Goal: Information Seeking & Learning: Learn about a topic

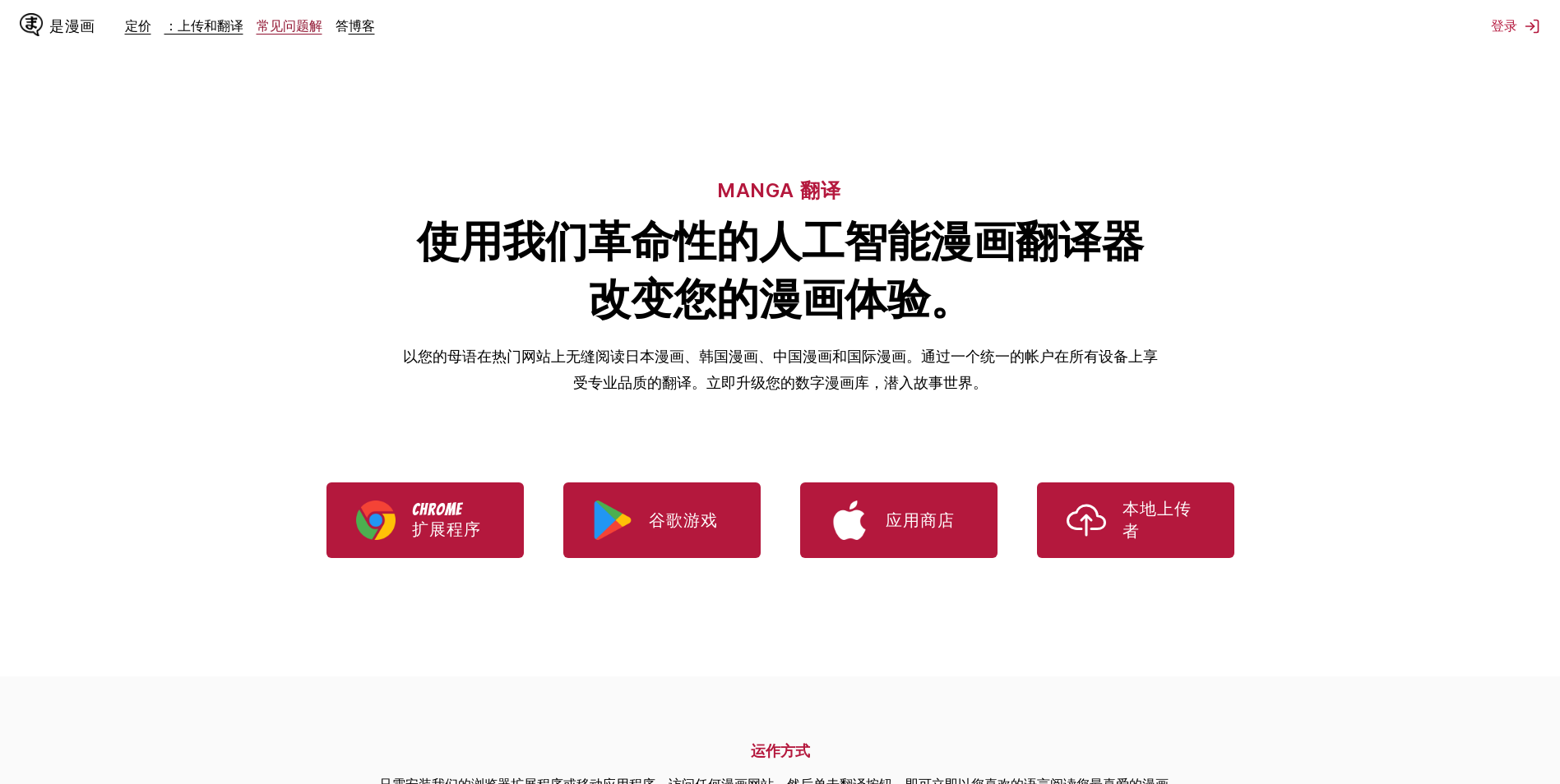
click at [288, 24] on link "常见问题解" at bounding box center [289, 25] width 65 height 16
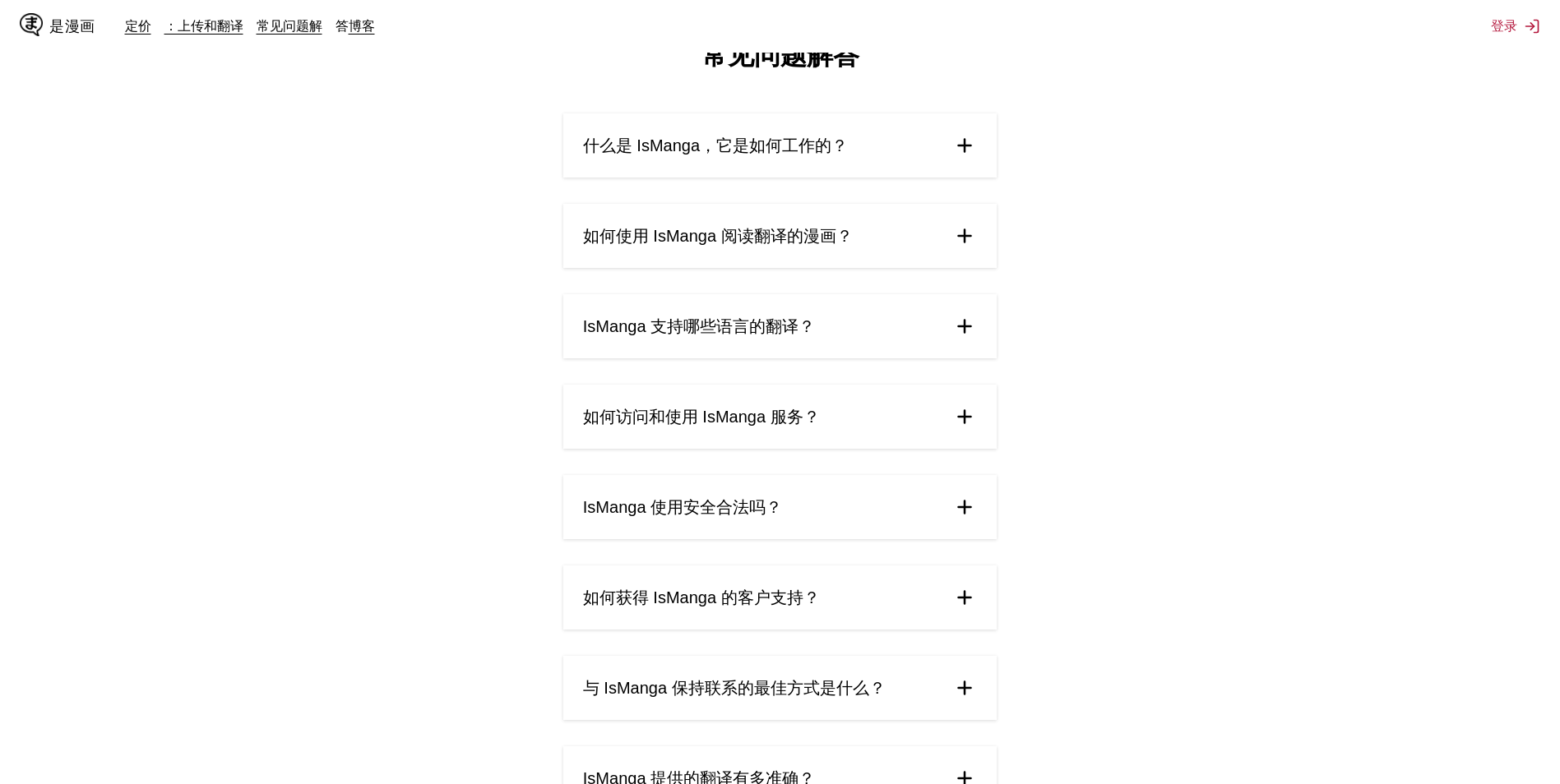
scroll to position [73, 0]
click at [773, 404] on span "如何访问和使用 IsManga 服务？" at bounding box center [702, 415] width 237 height 22
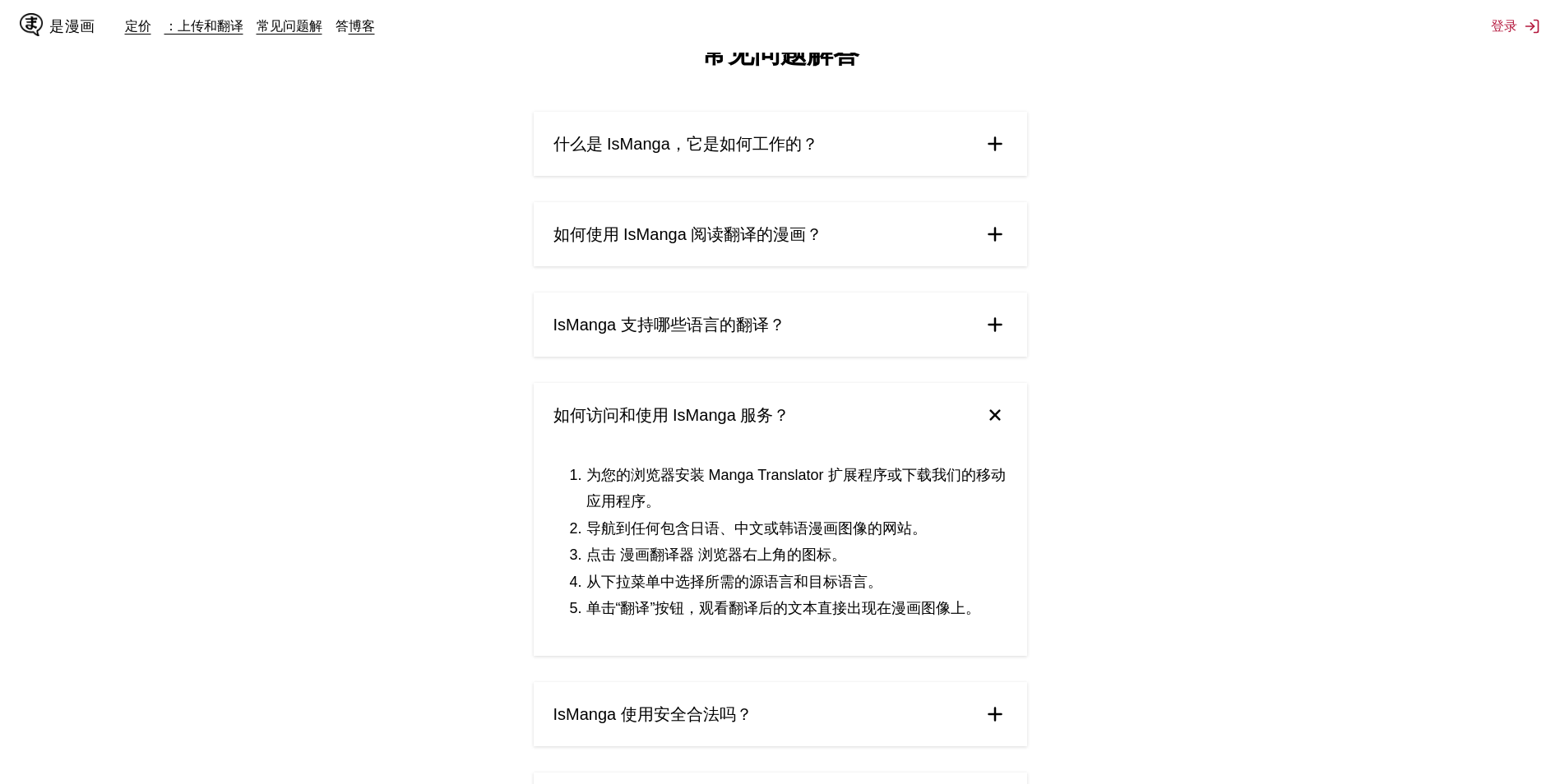
click at [773, 404] on span "如何访问和使用 IsManga 服务？" at bounding box center [671, 415] width 237 height 22
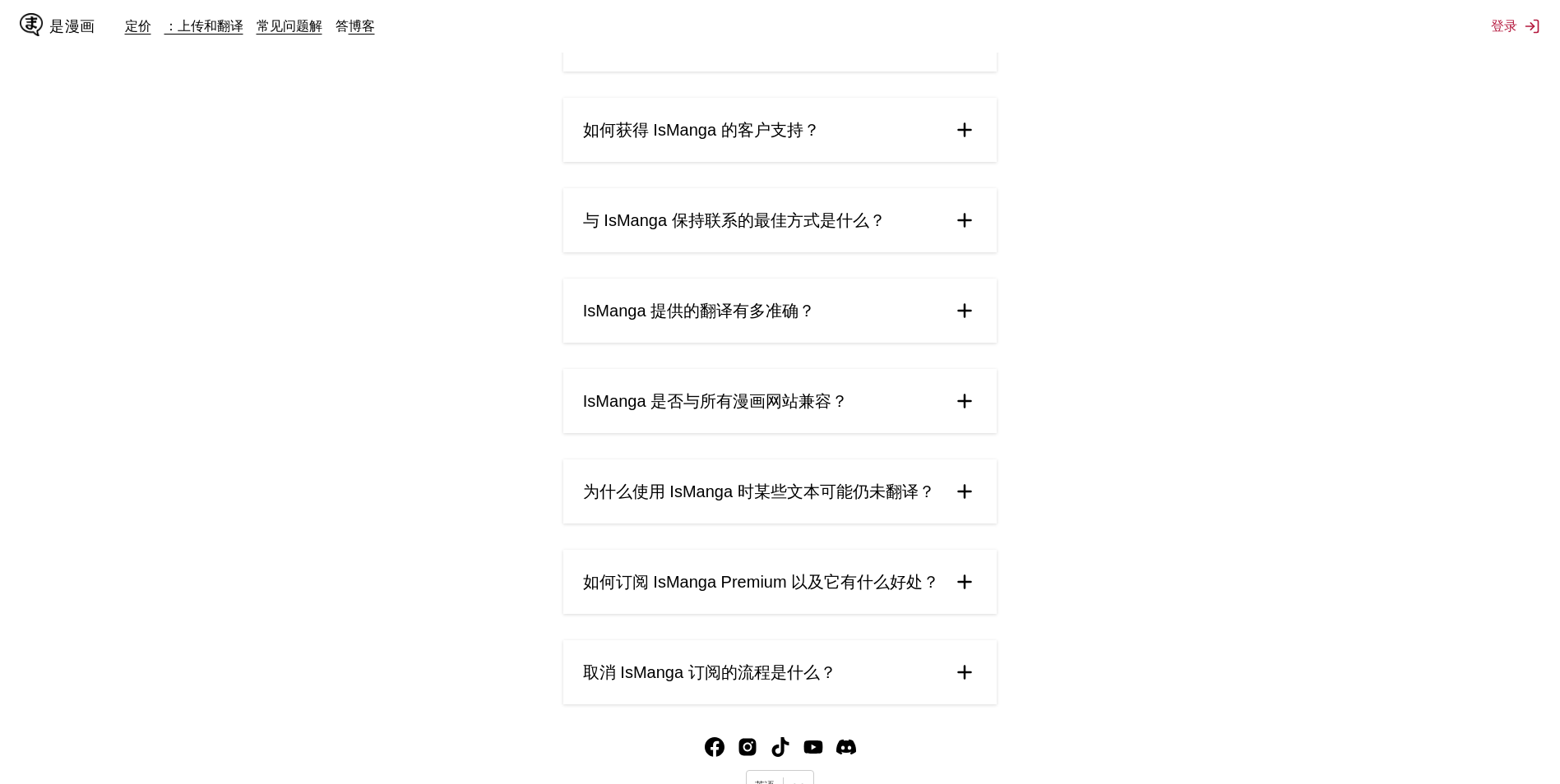
scroll to position [0, 0]
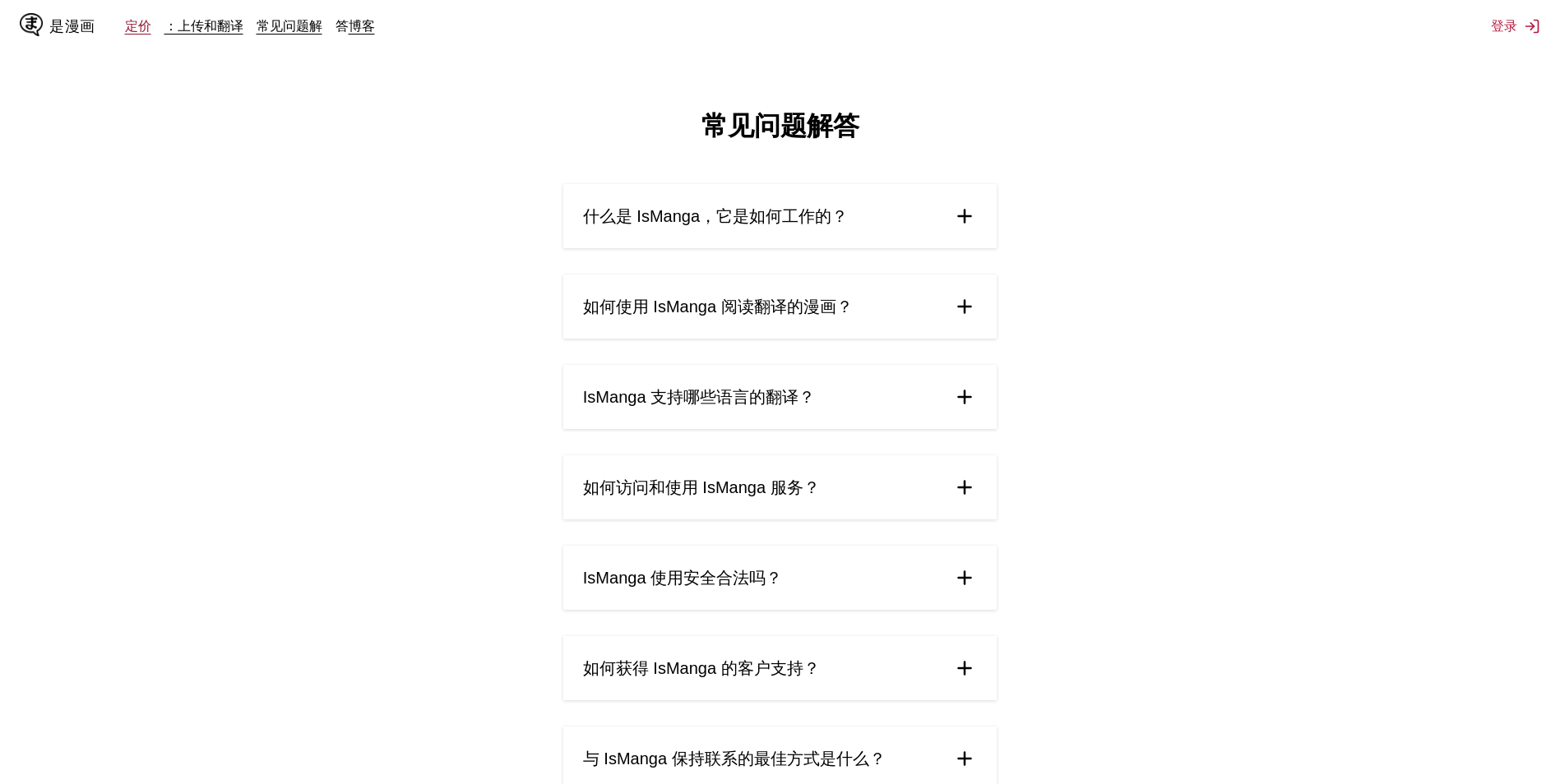
click at [134, 34] on link "定价" at bounding box center [137, 25] width 26 height 16
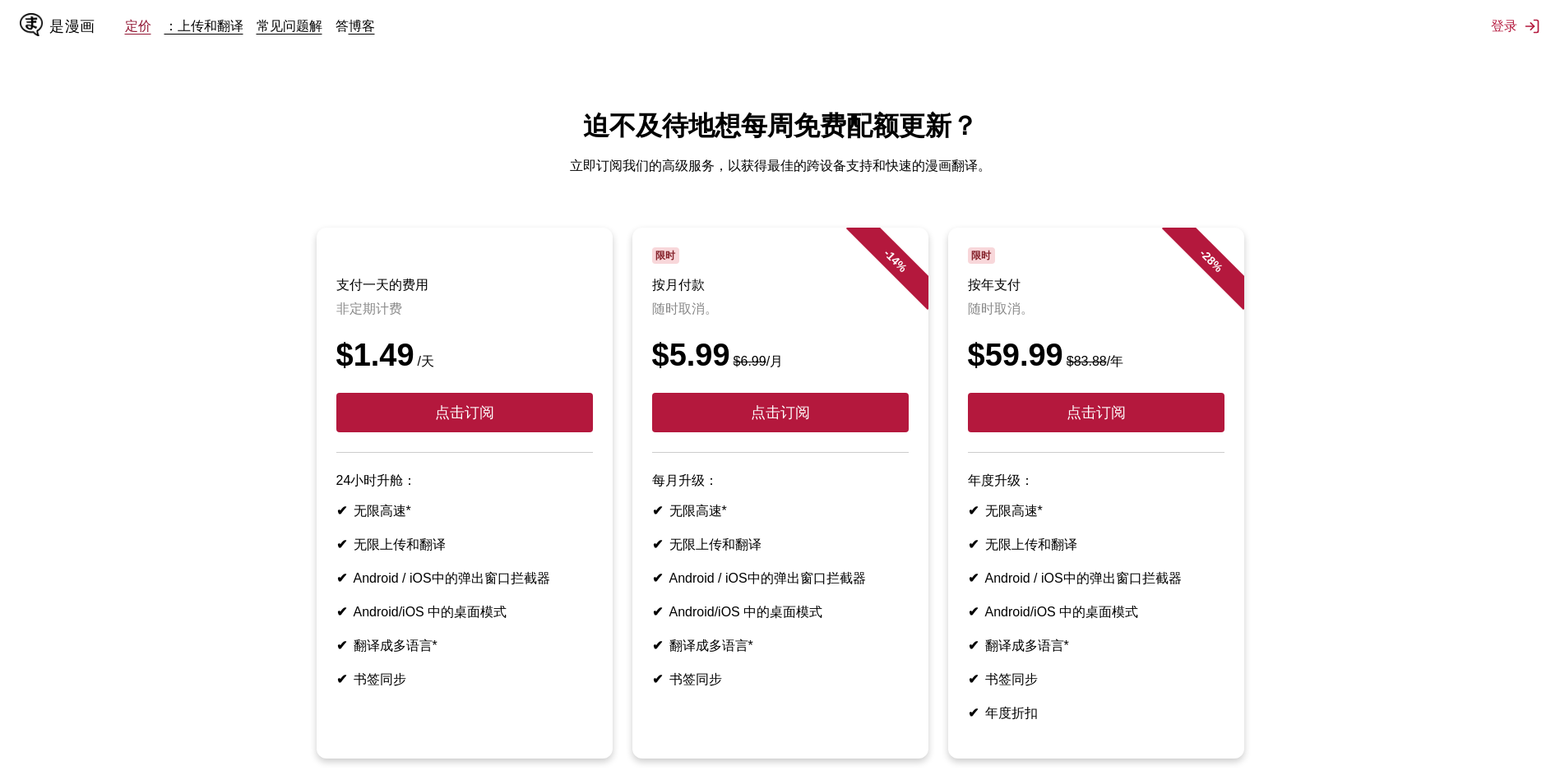
click at [128, 29] on link "定价" at bounding box center [137, 25] width 26 height 16
click at [58, 24] on div "是漫画" at bounding box center [72, 26] width 46 height 20
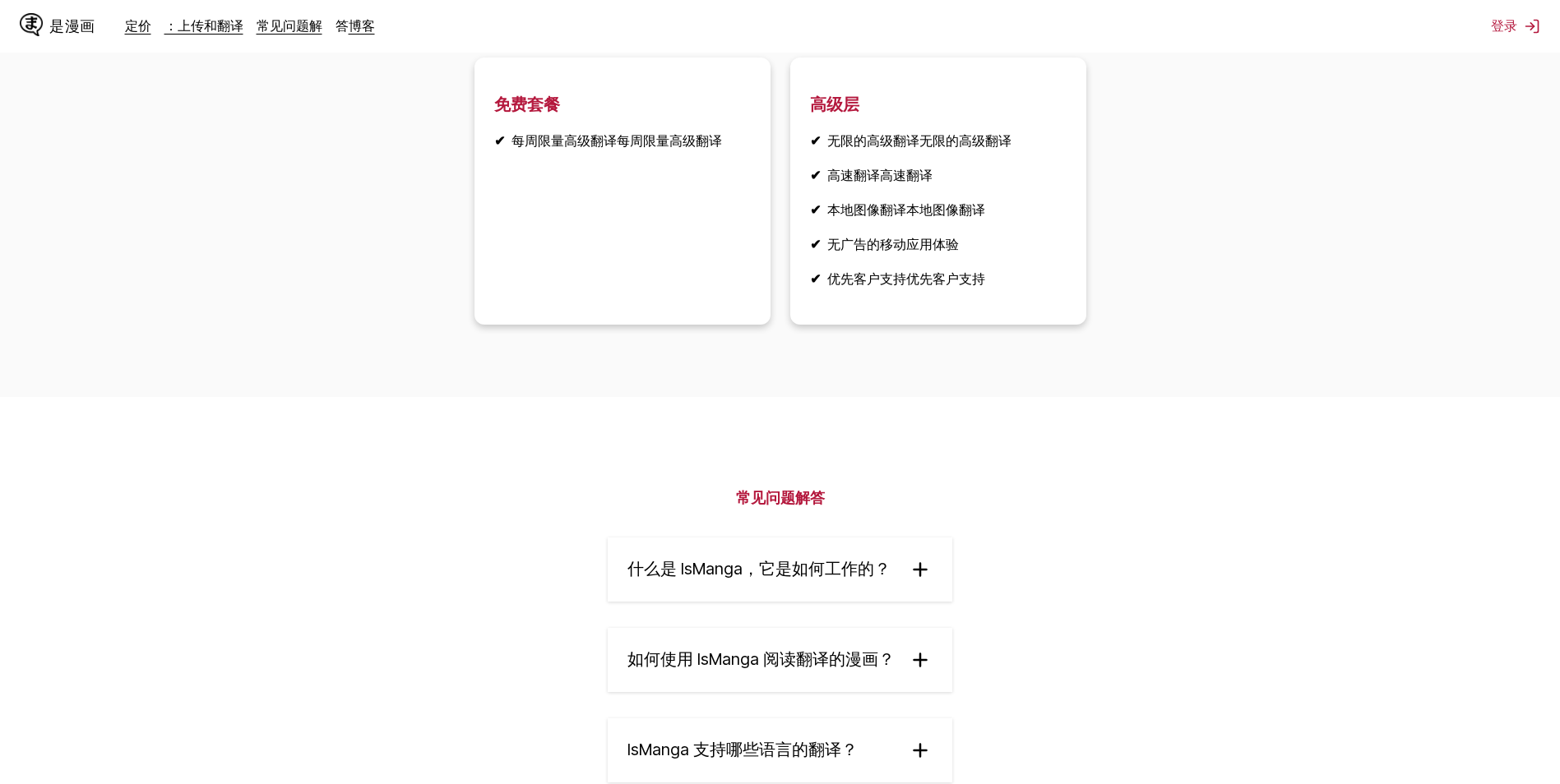
scroll to position [2510, 0]
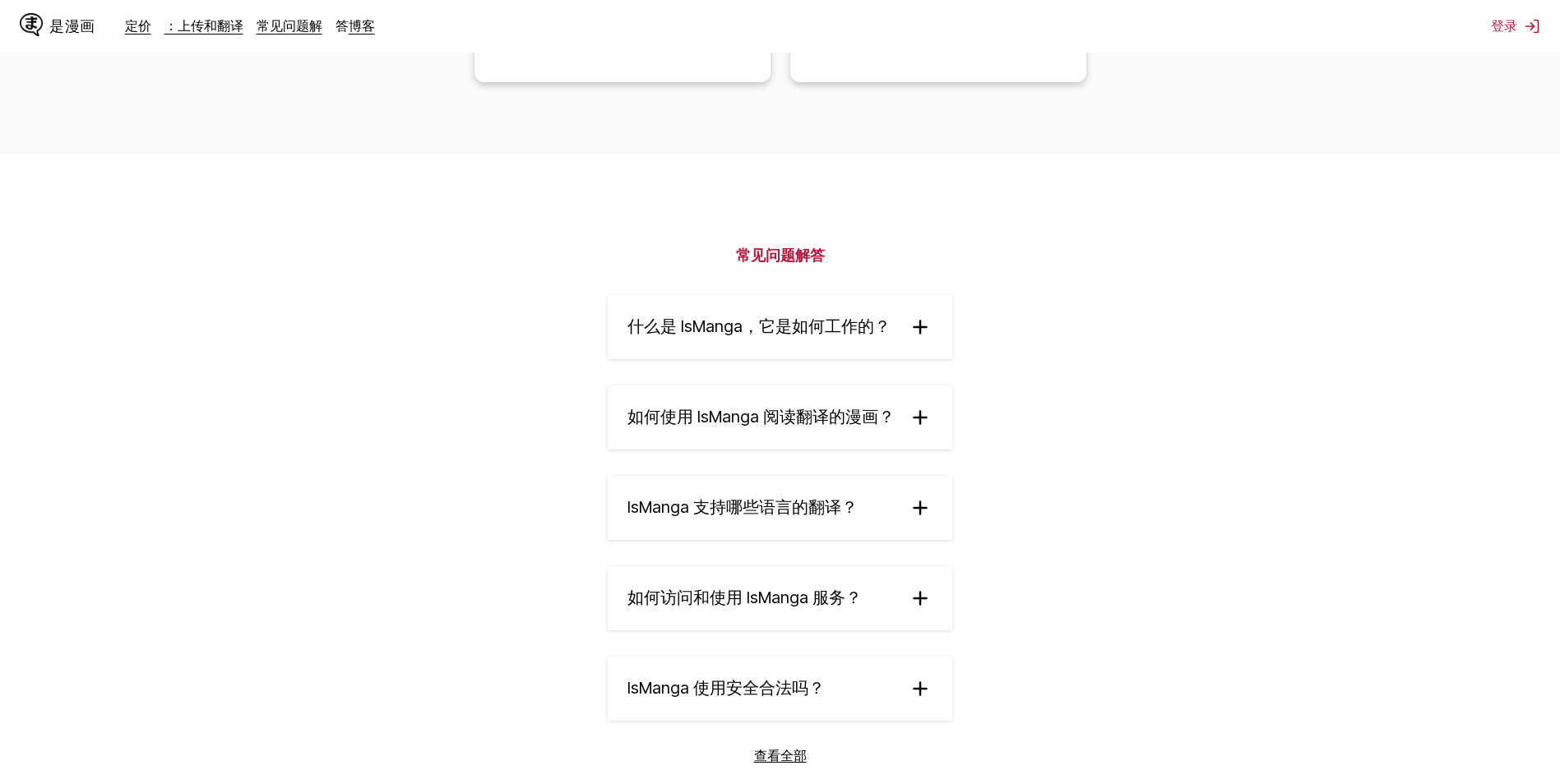
click at [677, 344] on div "什么是 IsManga，它是如何工作的？ IsManga 是一项创新的人工智能漫画翻译服务，可让您立即将日语、中文和韩语的原始漫画、漫画、漫画和漫画翻译成 1…" at bounding box center [780, 507] width 344 height 426
click at [712, 413] on summary "如何使用 IsManga 阅读翻译的漫画？" at bounding box center [780, 418] width 344 height 65
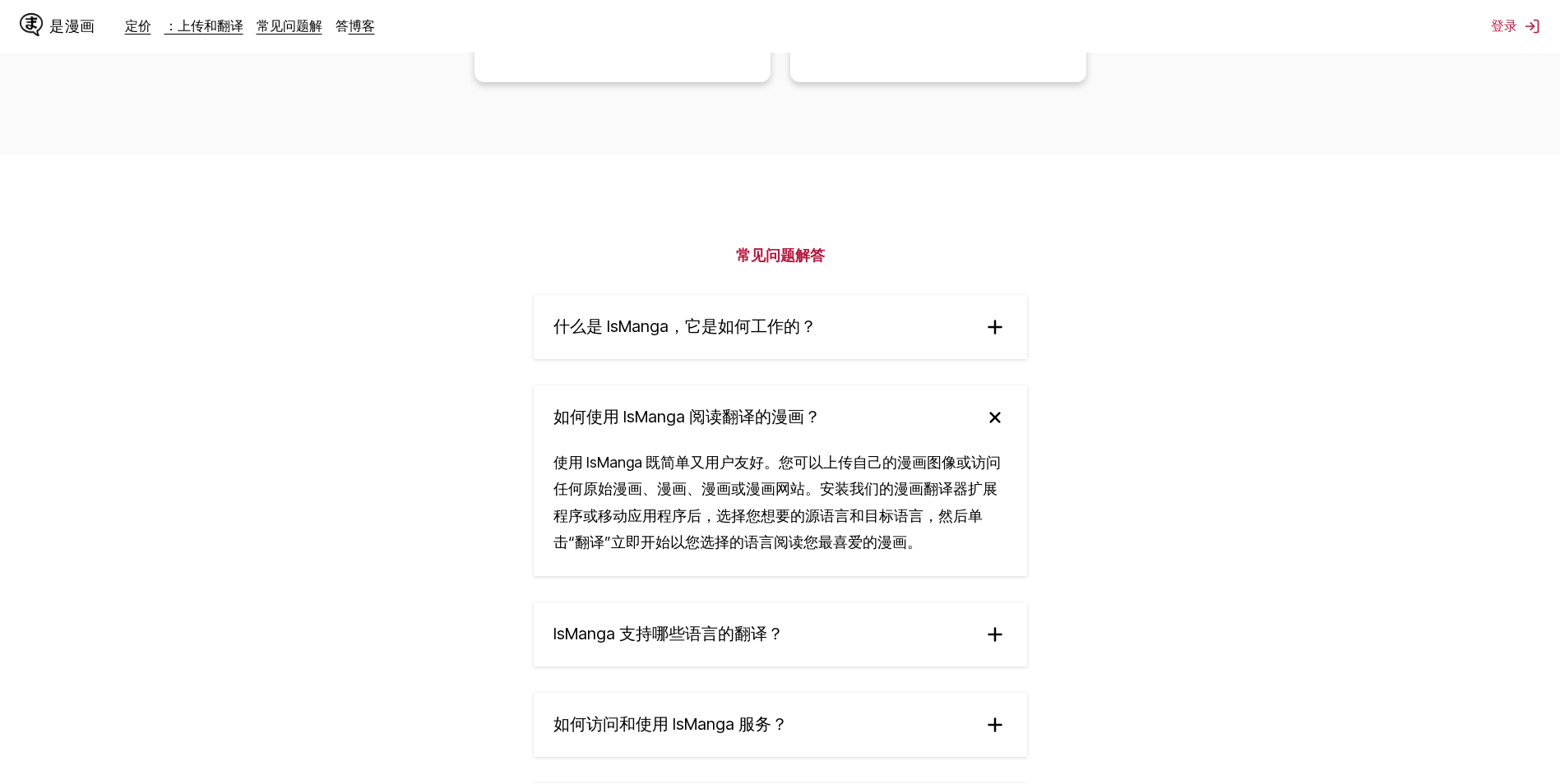
click at [735, 631] on summary "IsManga 支持哪些语言的翻译？" at bounding box center [780, 635] width 494 height 65
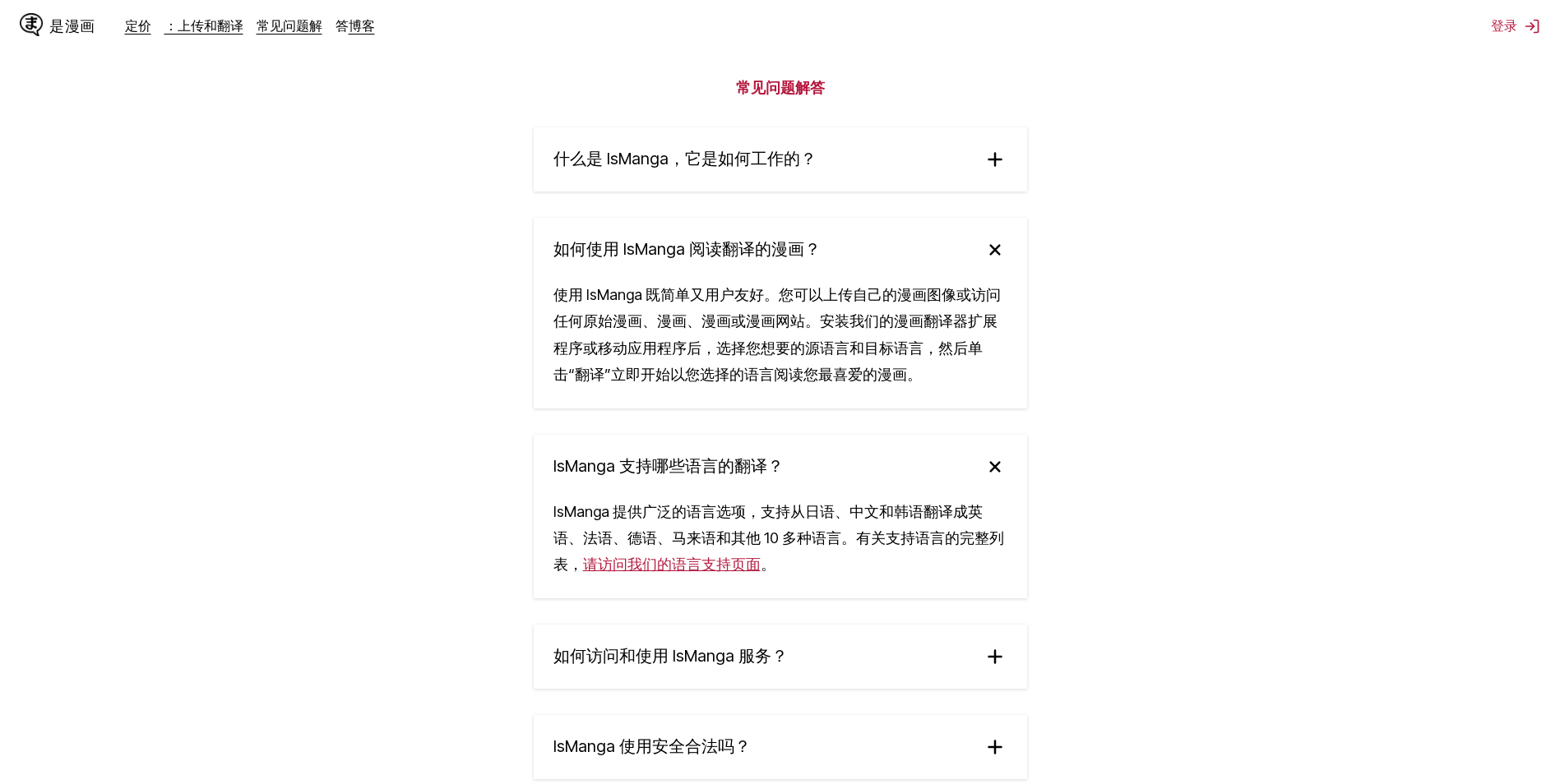
scroll to position [2796, 0]
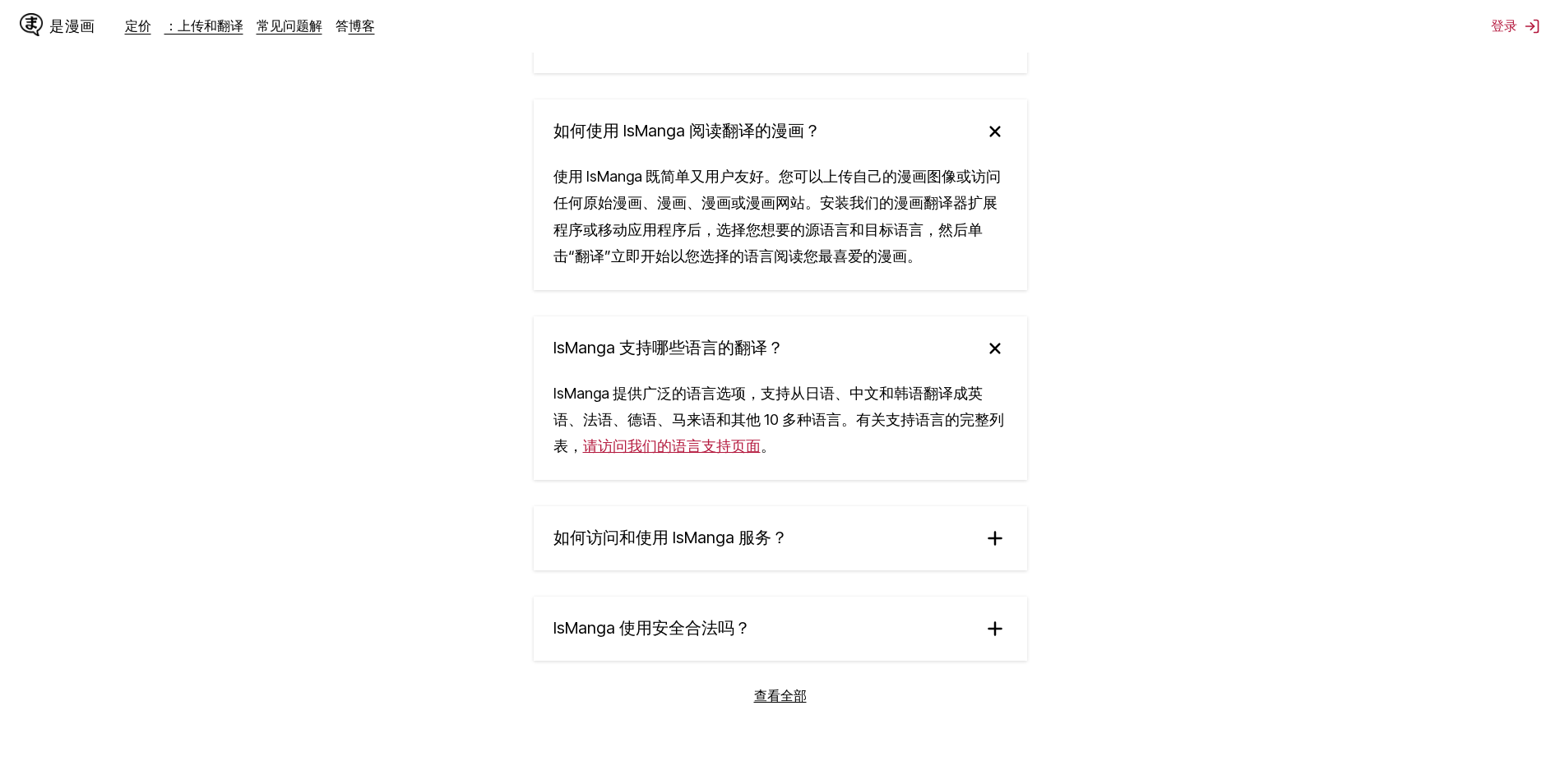
click at [964, 597] on summary "IsManga 使用安全合法吗？" at bounding box center [780, 629] width 494 height 65
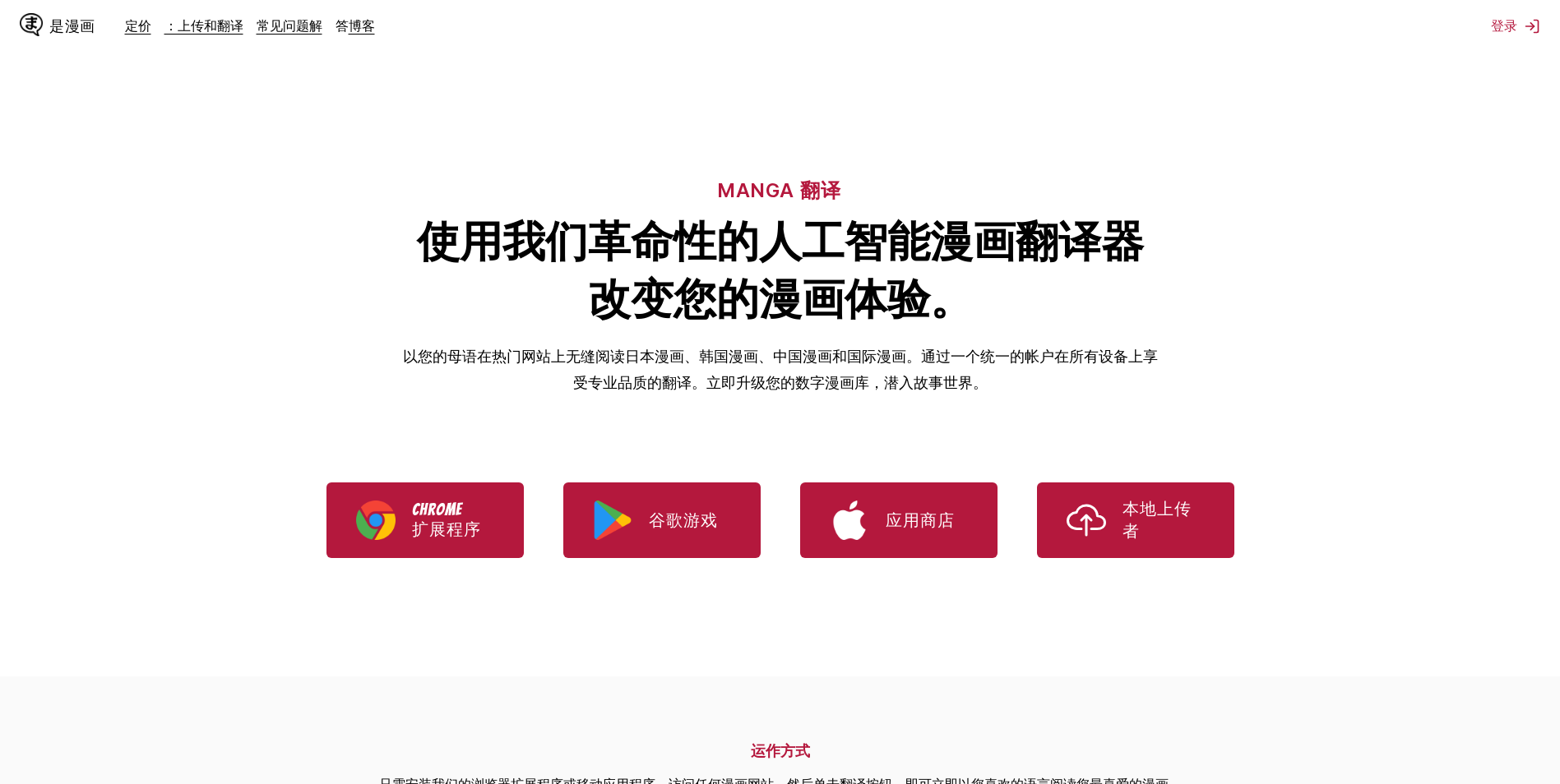
scroll to position [82, 0]
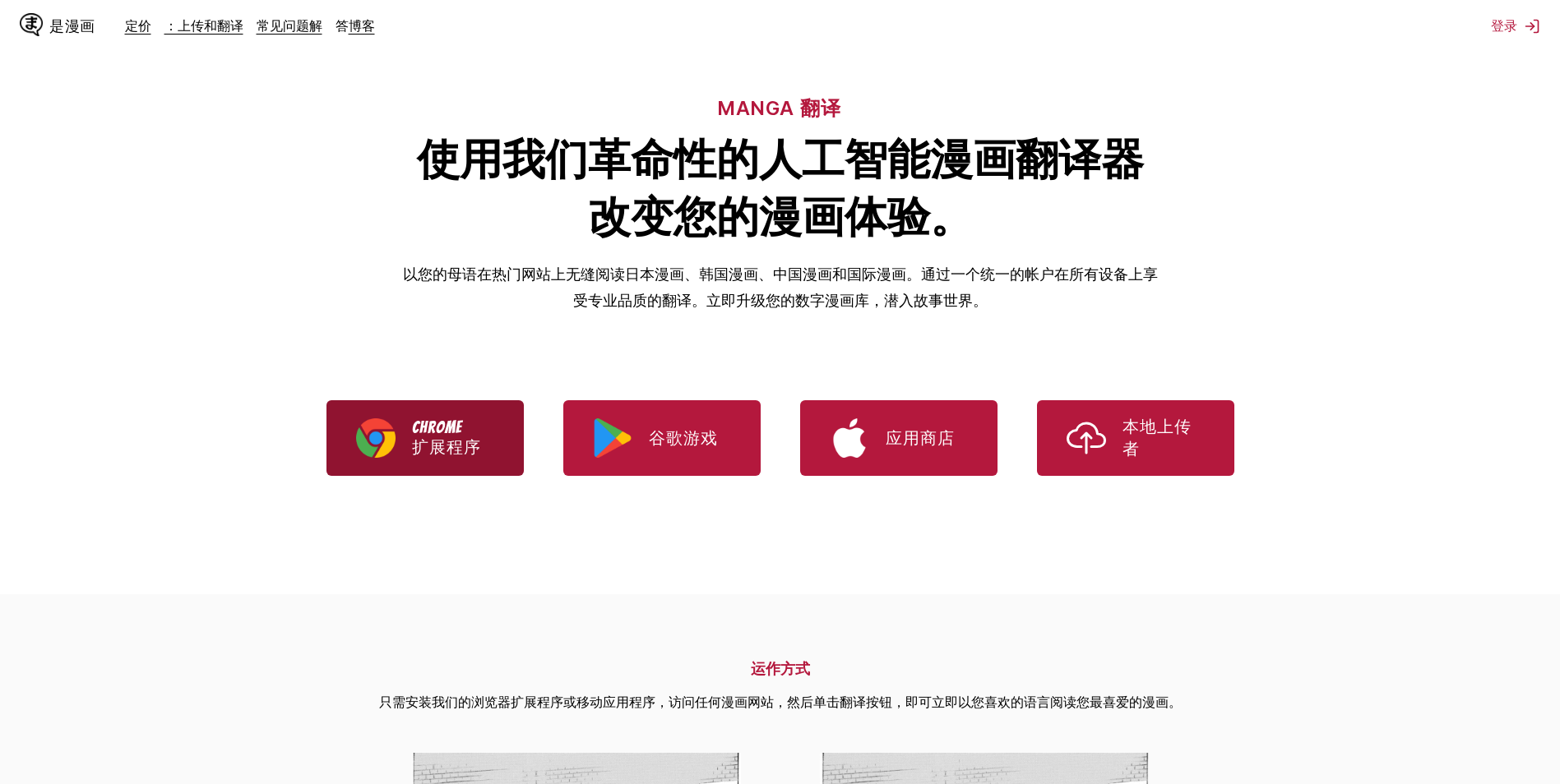
click at [392, 429] on img "下载 IsManga Chrome 扩展程序" at bounding box center [375, 438] width 39 height 39
